Goal: Transaction & Acquisition: Book appointment/travel/reservation

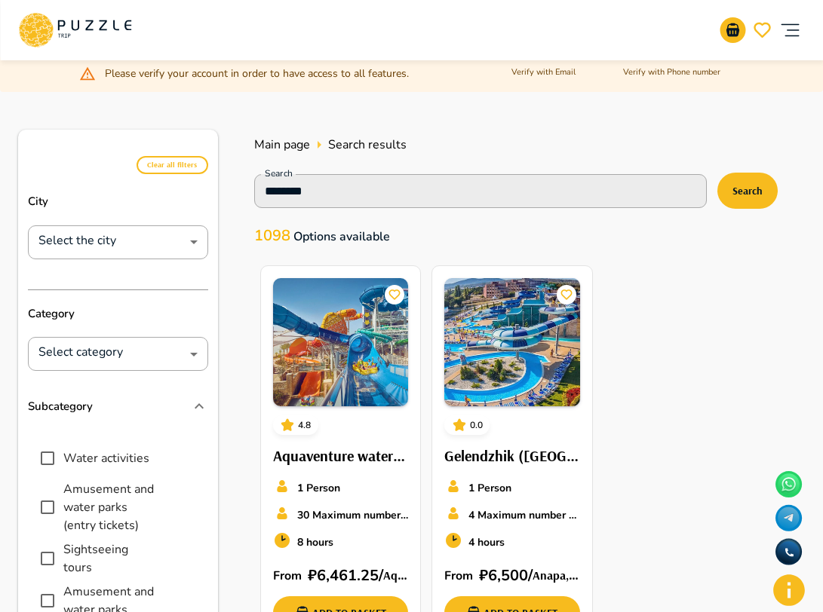
click at [90, 32] on icon at bounding box center [74, 30] width 113 height 39
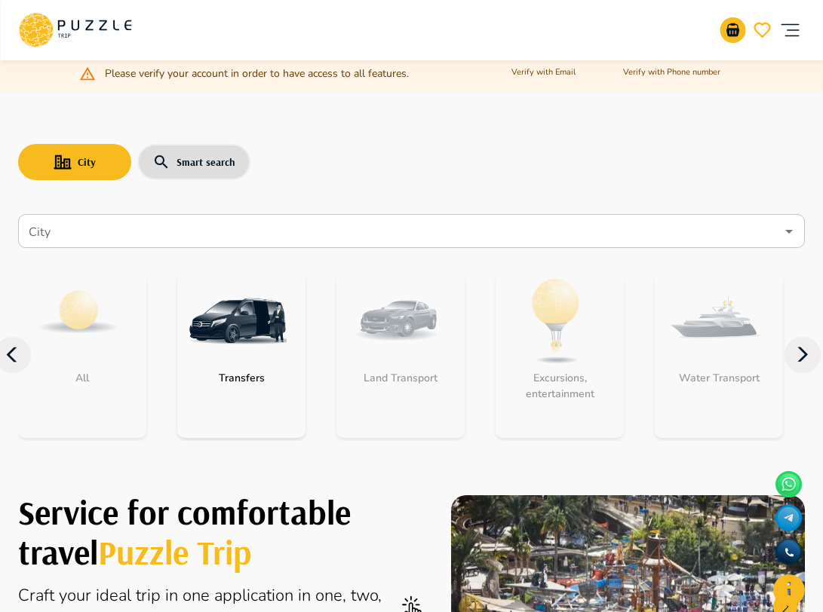
click at [127, 250] on nav "City City All Transfers Land Transport Excursions, entertainment Water Transpor…" at bounding box center [411, 335] width 787 height 254
click at [127, 241] on input "City" at bounding box center [401, 231] width 750 height 29
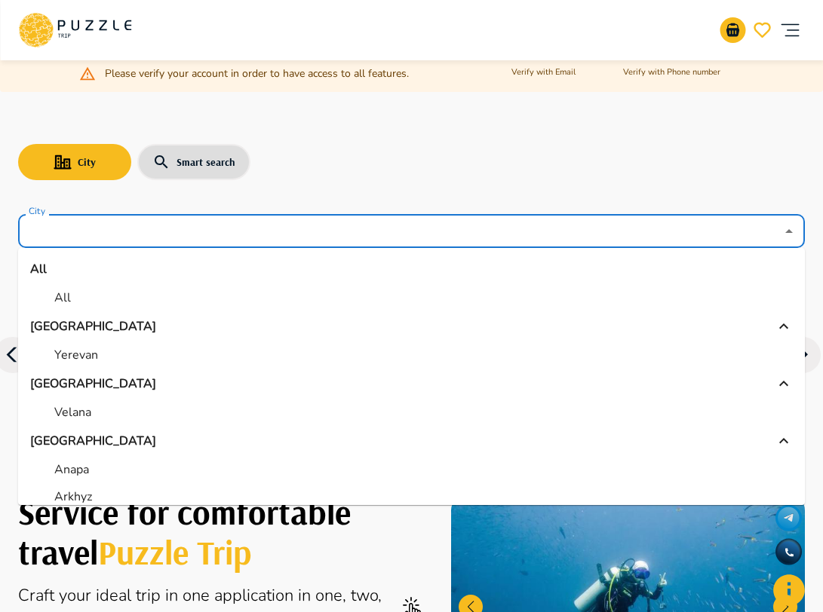
click at [76, 293] on li "All" at bounding box center [411, 297] width 787 height 27
type input "***"
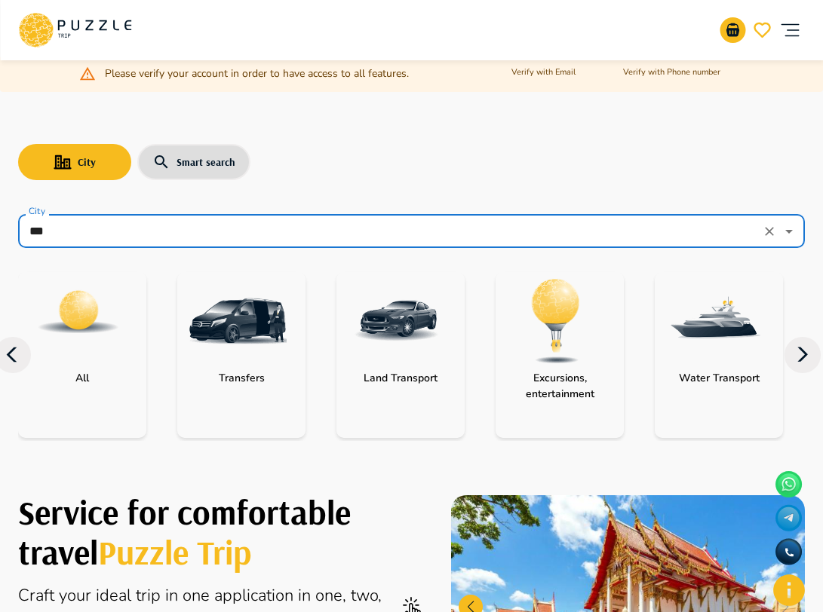
click at [713, 350] on img "category-water_transport" at bounding box center [715, 321] width 98 height 98
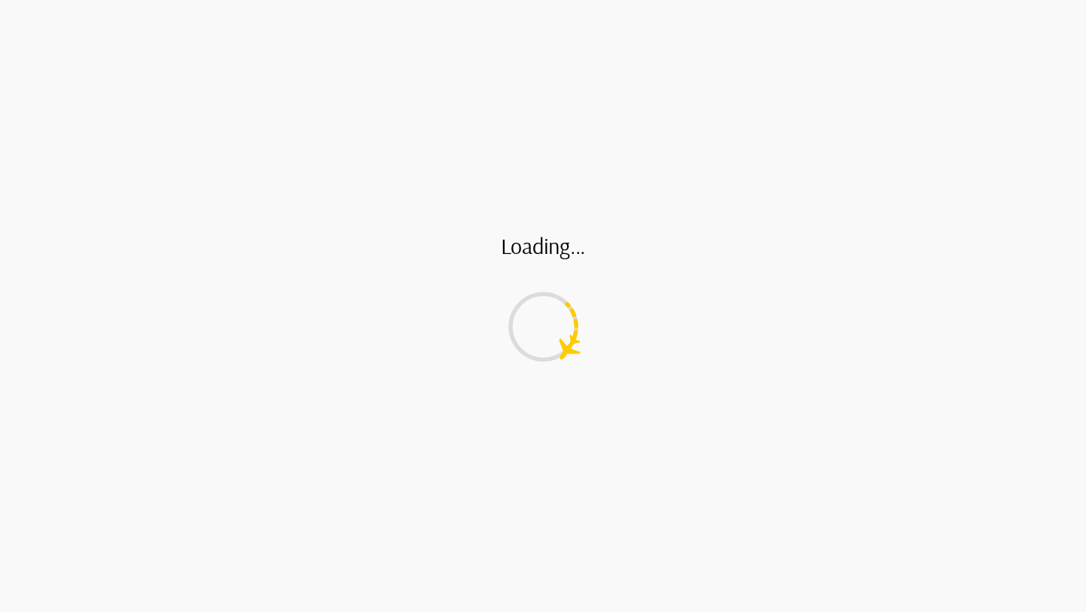
type input "**********"
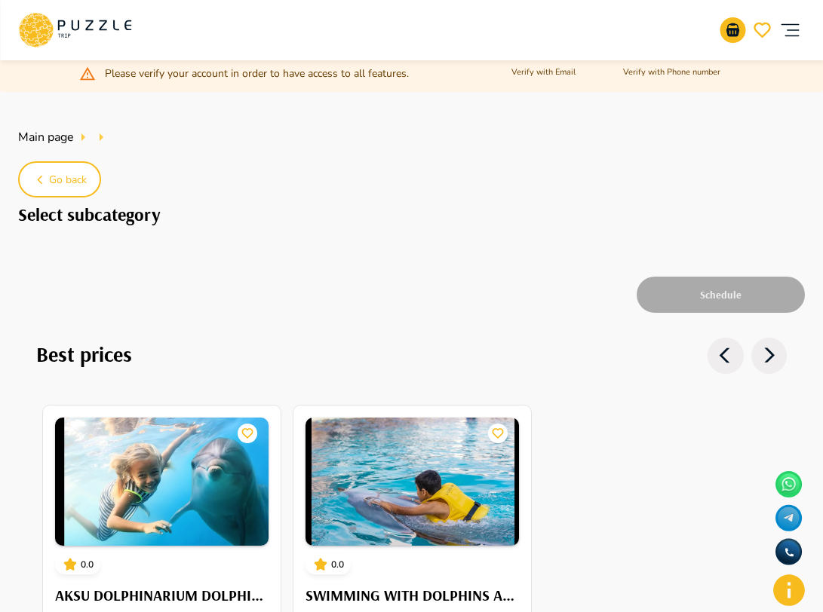
click at [96, 43] on icon at bounding box center [74, 30] width 113 height 39
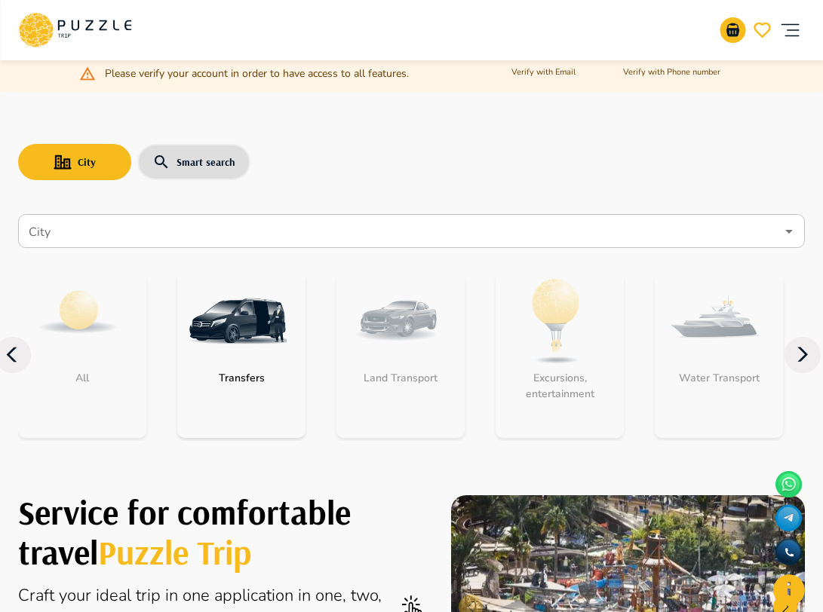
click at [225, 244] on input "City" at bounding box center [401, 231] width 750 height 29
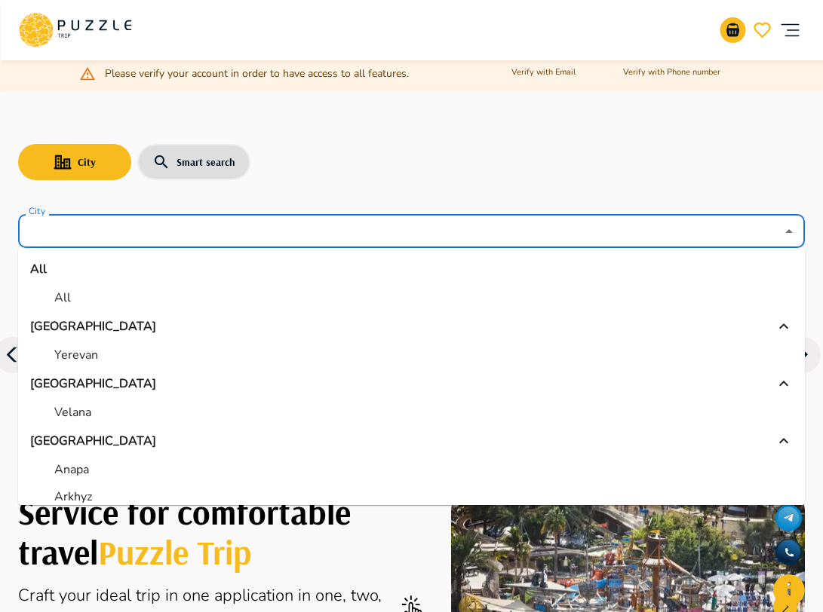
click at [97, 297] on li "All" at bounding box center [411, 297] width 787 height 27
type input "***"
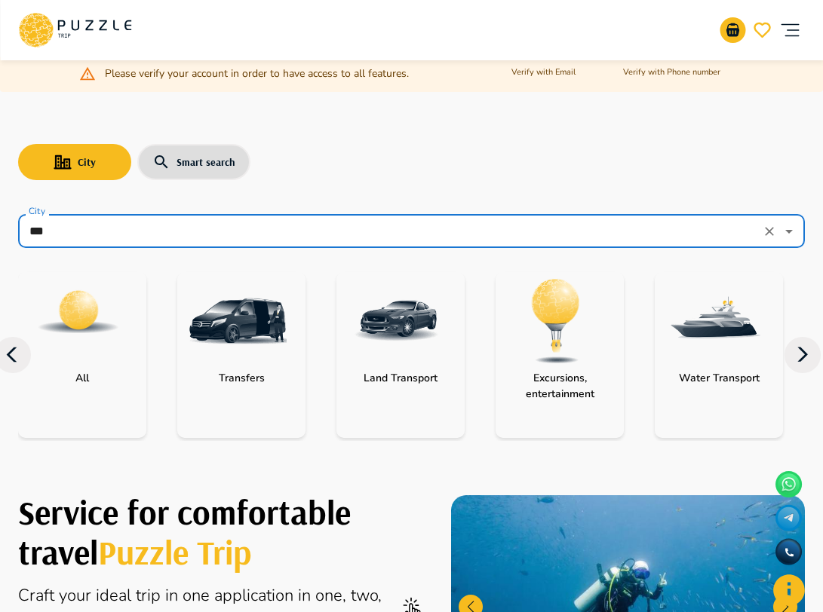
click at [79, 317] on img "category-all" at bounding box center [78, 312] width 84 height 84
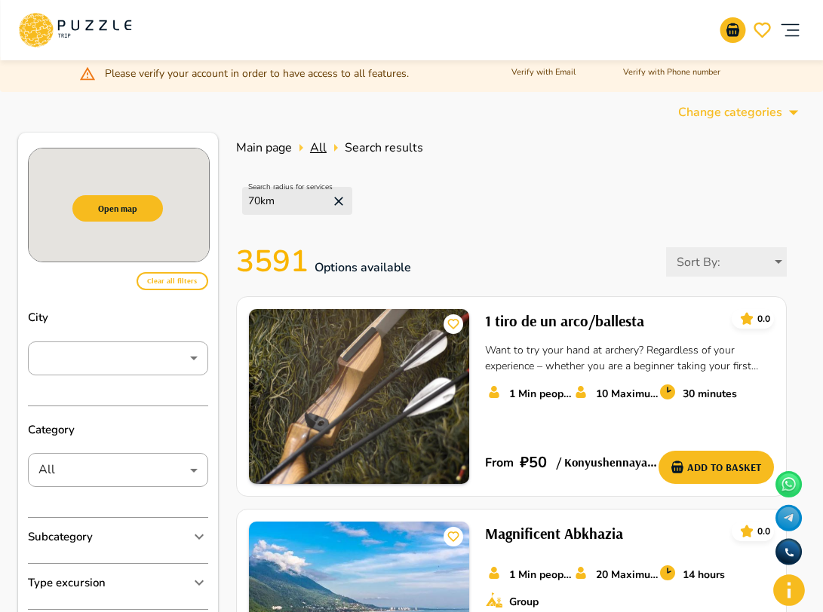
click at [322, 149] on span "All" at bounding box center [318, 148] width 17 height 17
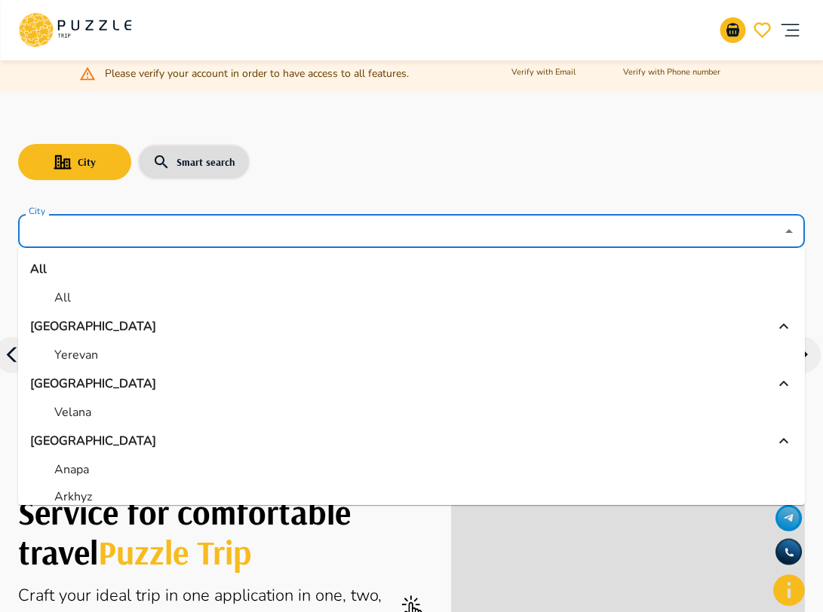
click at [154, 224] on input "City" at bounding box center [401, 231] width 750 height 29
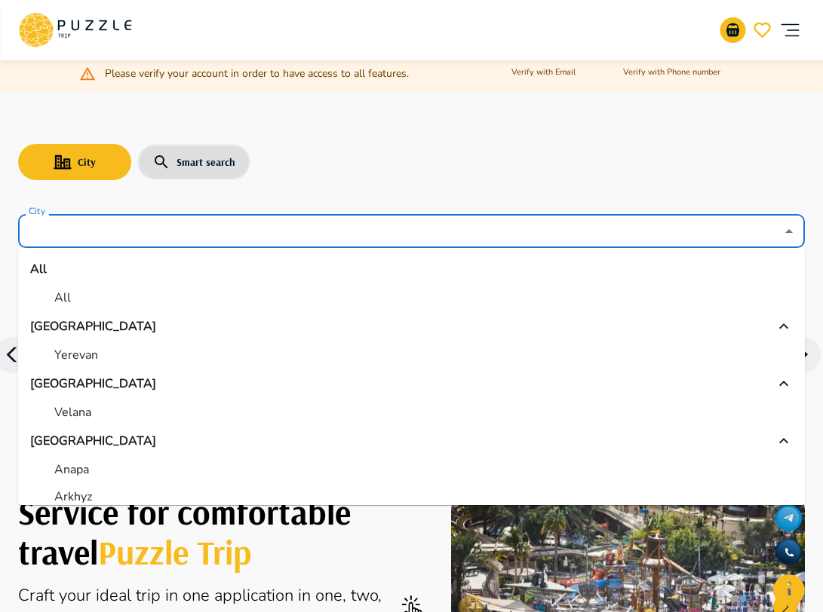
click at [56, 290] on p "All" at bounding box center [62, 298] width 17 height 18
type input "***"
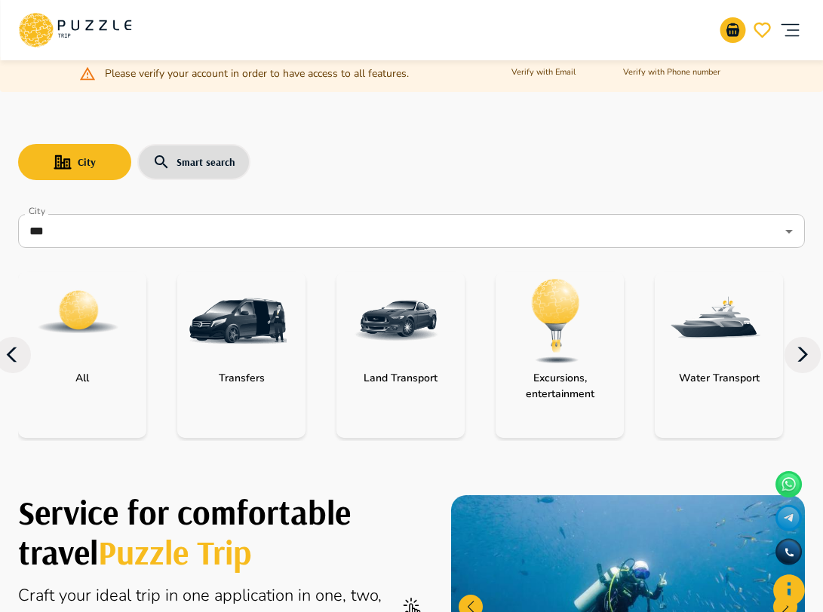
click at [679, 335] on img "category-water_transport" at bounding box center [715, 321] width 98 height 98
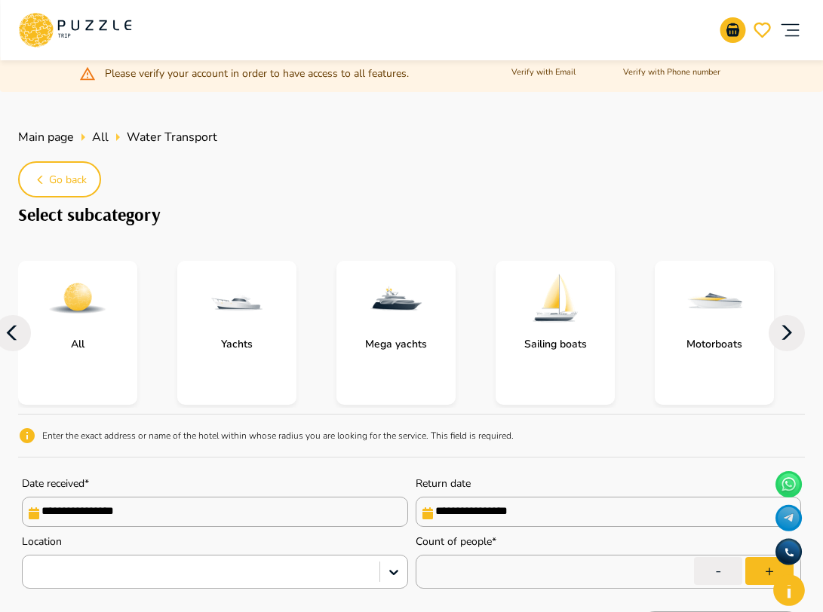
click at [136, 369] on div "All" at bounding box center [77, 333] width 119 height 144
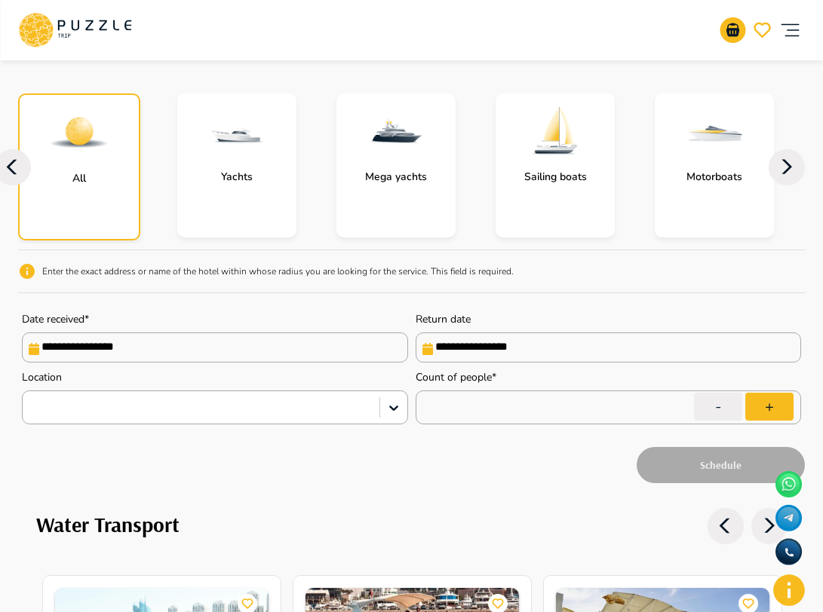
scroll to position [204, 0]
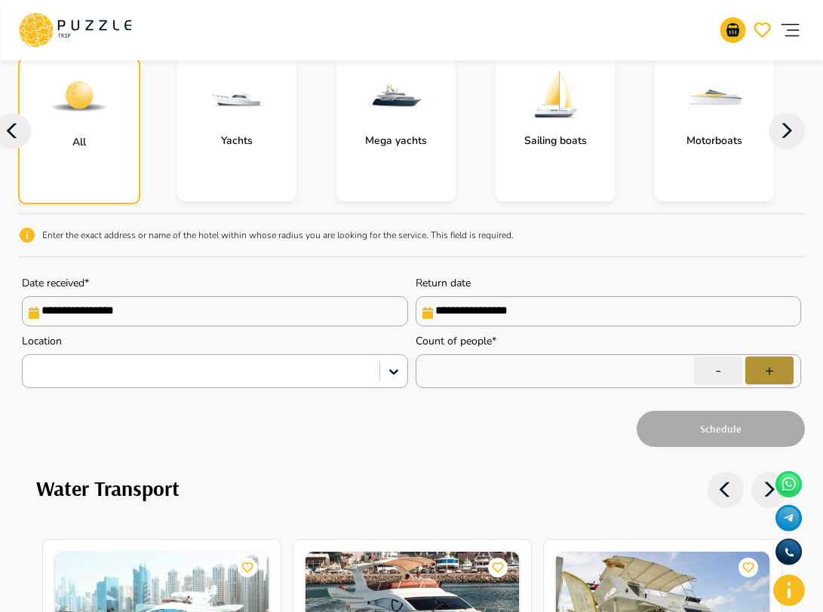
click at [769, 373] on button "+" at bounding box center [769, 371] width 48 height 28
type input "*"
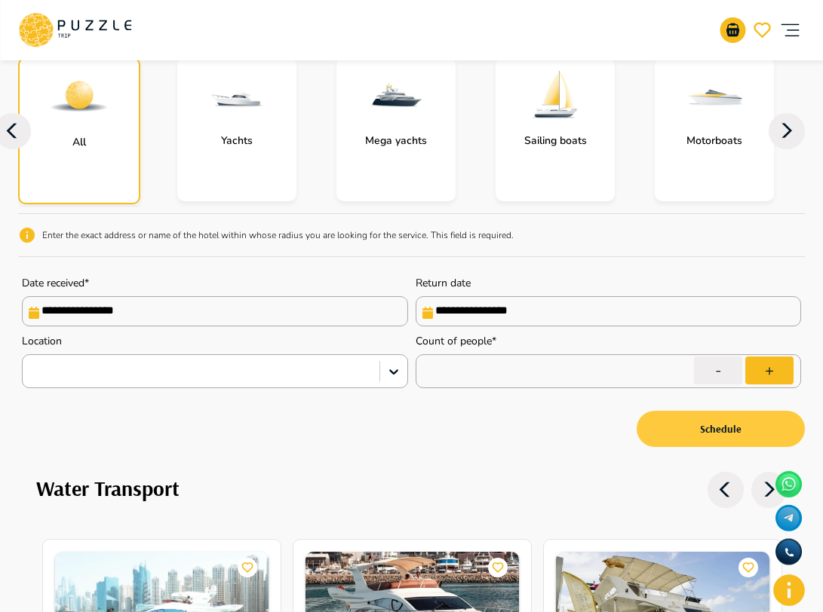
click at [713, 441] on button "Schedule" at bounding box center [720, 429] width 168 height 36
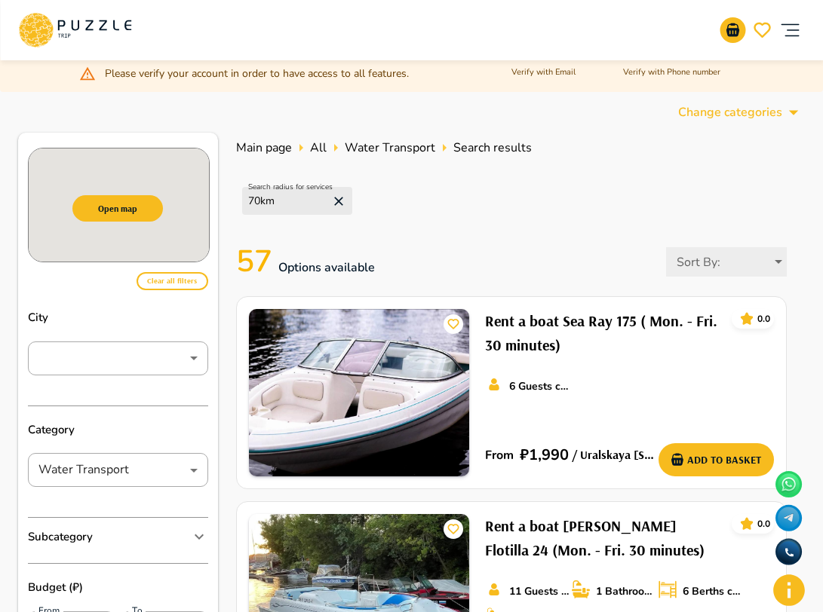
click at [98, 28] on icon at bounding box center [74, 30] width 113 height 39
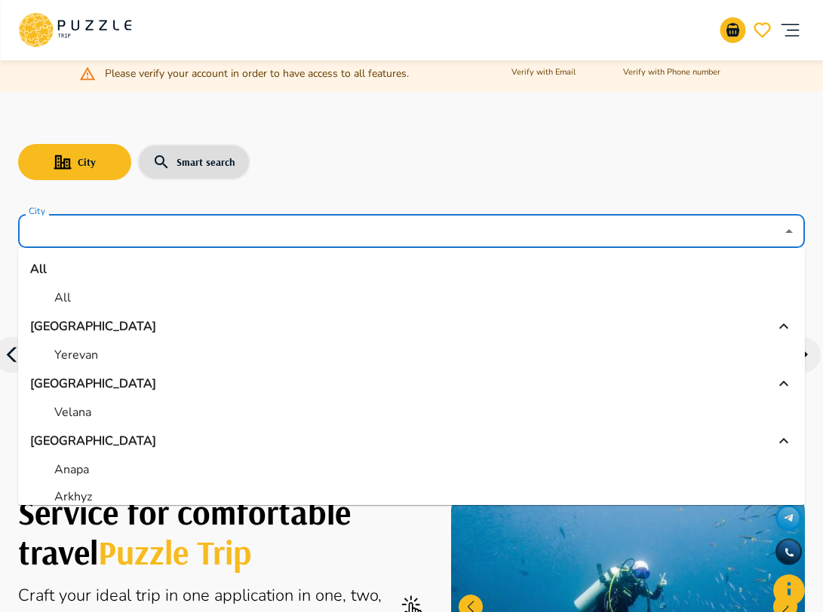
click at [141, 230] on input "City" at bounding box center [401, 231] width 750 height 29
click at [73, 303] on li "All" at bounding box center [411, 297] width 787 height 27
type input "***"
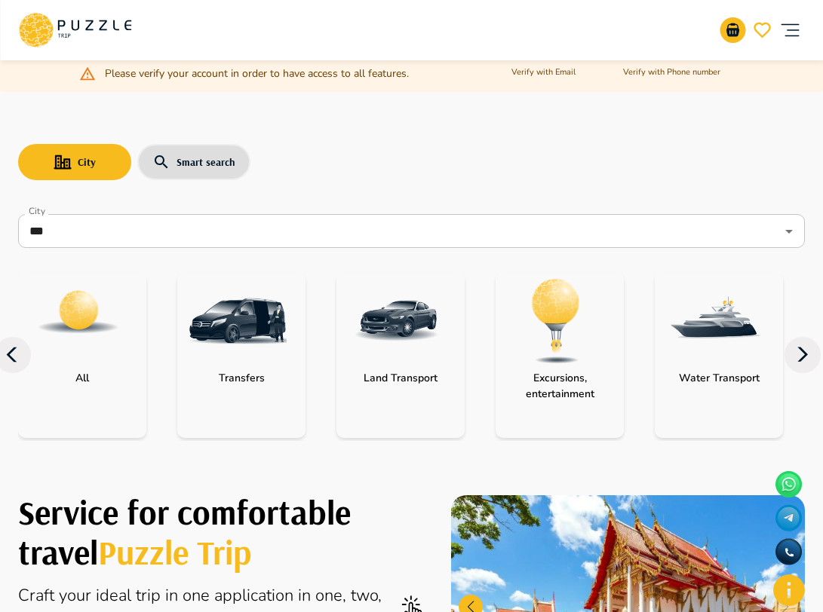
click at [402, 354] on img "category-landing_transport" at bounding box center [397, 321] width 98 height 98
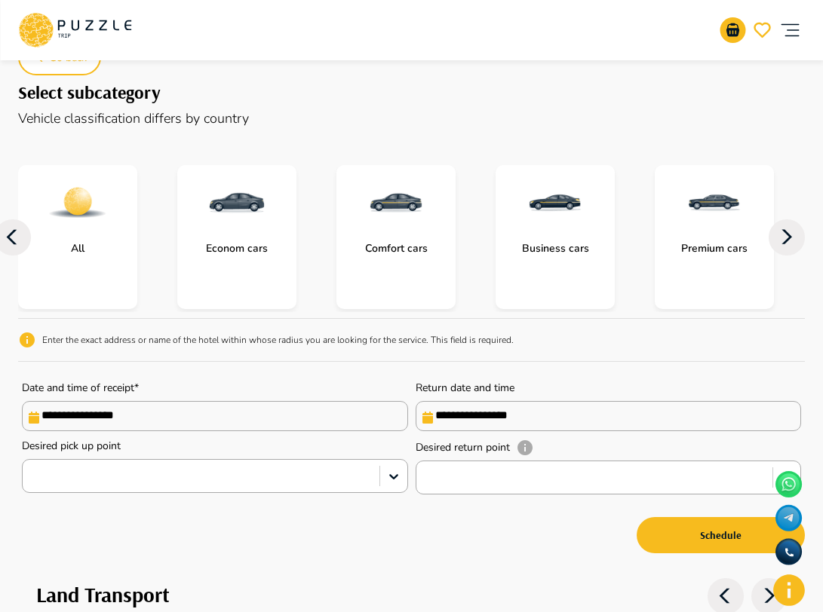
scroll to position [173, 0]
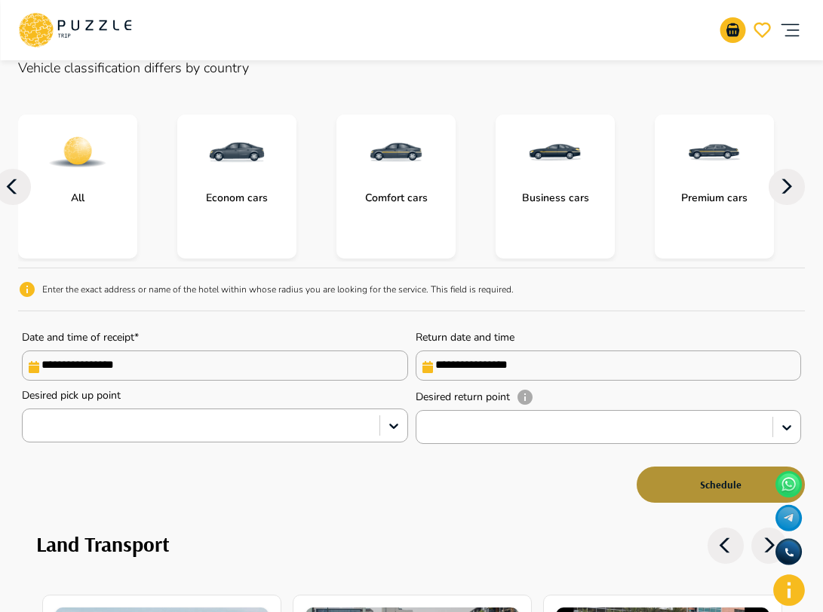
click at [710, 496] on button "Schedule" at bounding box center [720, 485] width 168 height 36
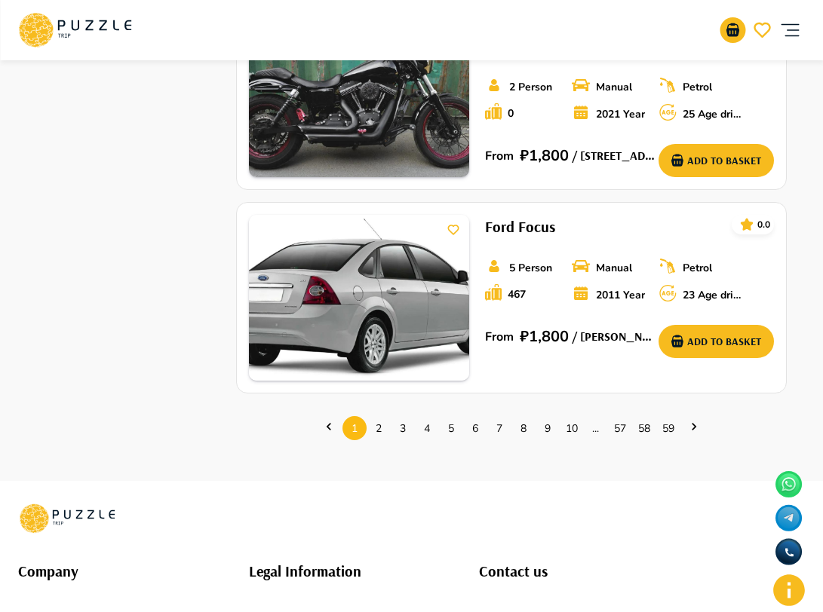
scroll to position [2204, 0]
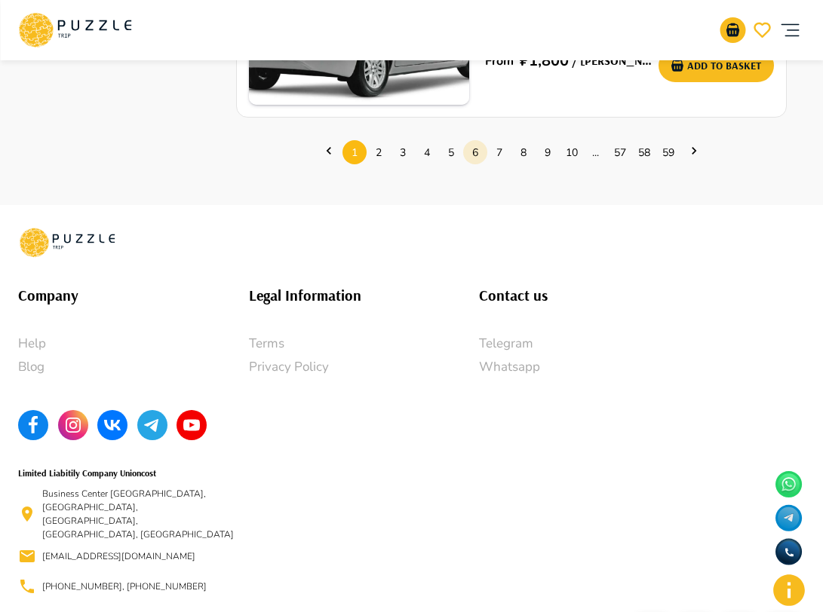
click at [474, 156] on link "6" at bounding box center [475, 152] width 24 height 23
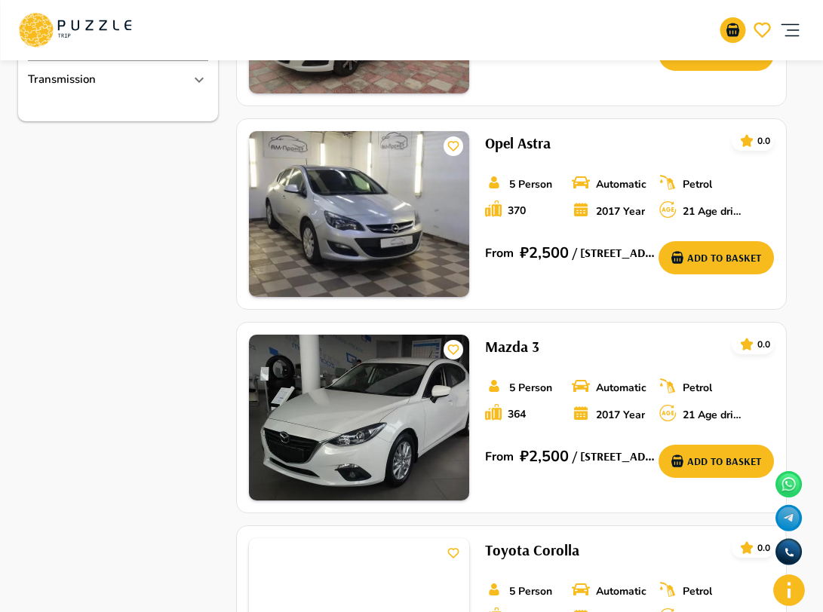
scroll to position [1139, 0]
